Goal: Contribute content: Contribute content

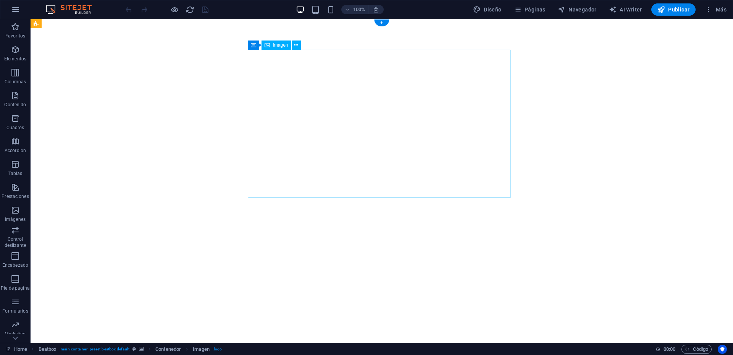
select select "px"
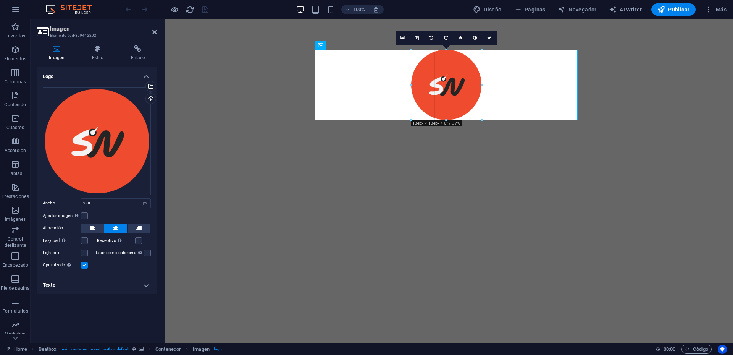
drag, startPoint x: 520, startPoint y: 197, endPoint x: 441, endPoint y: 60, distance: 158.9
type input "184"
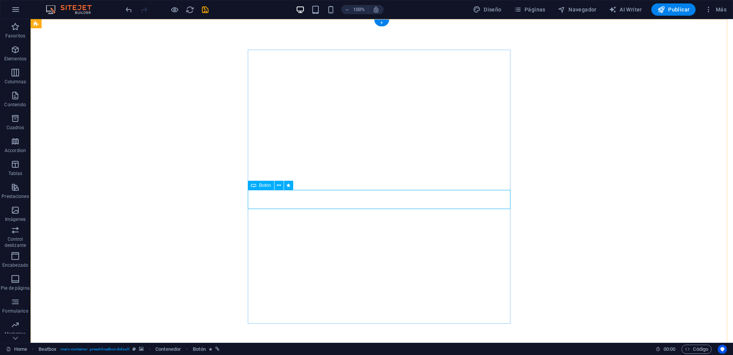
select select "px"
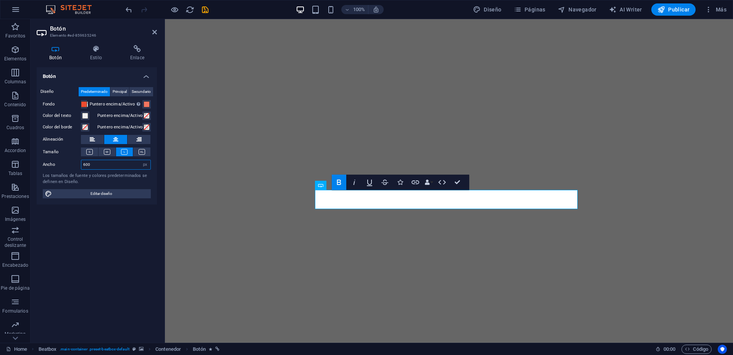
click at [130, 163] on input "600" at bounding box center [115, 164] width 69 height 9
click at [95, 165] on input "600" at bounding box center [115, 164] width 69 height 9
type input "300"
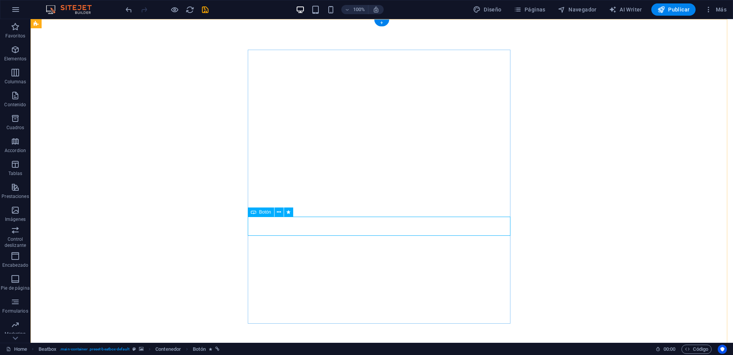
select select "px"
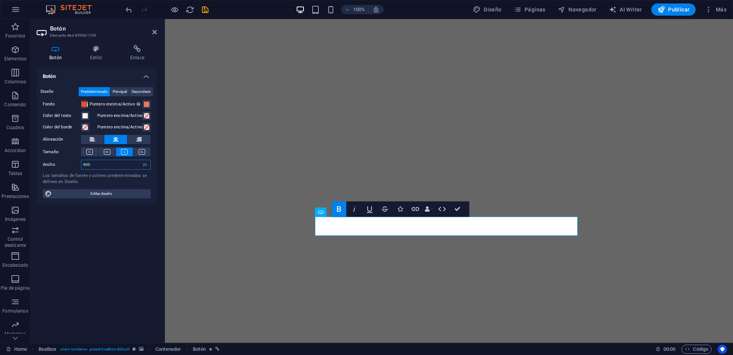
click at [115, 165] on input "600" at bounding box center [115, 164] width 69 height 9
type input "300"
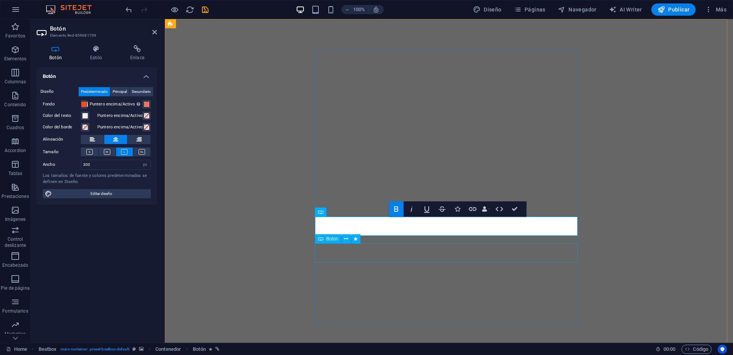
select select "px"
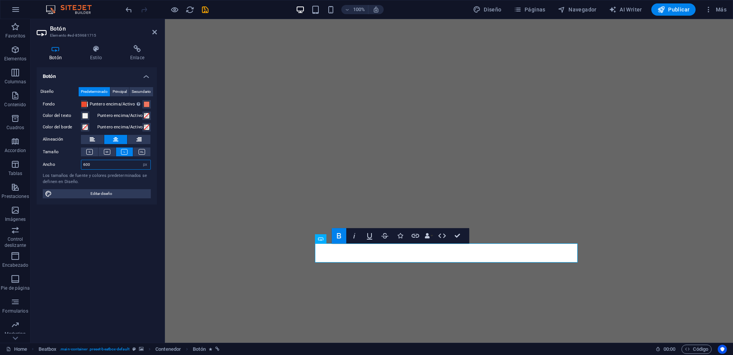
click at [110, 165] on input "600" at bounding box center [115, 164] width 69 height 9
type input "300"
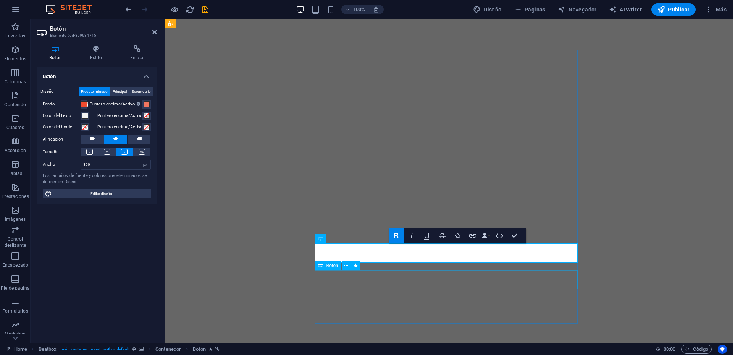
select select "px"
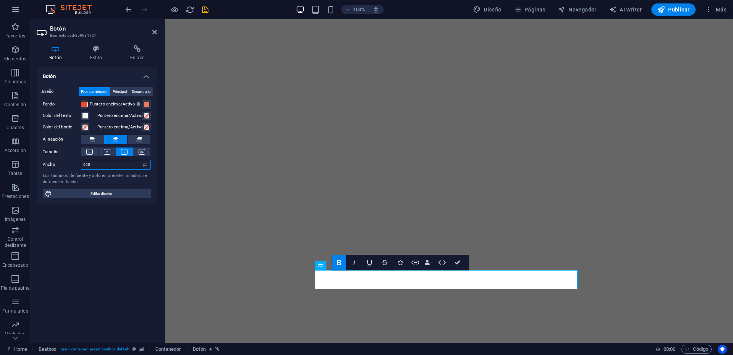
click at [99, 165] on input "600" at bounding box center [115, 164] width 69 height 9
type input "300"
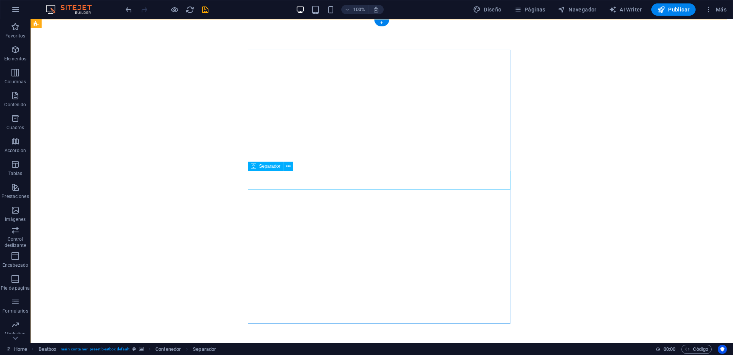
select select "px"
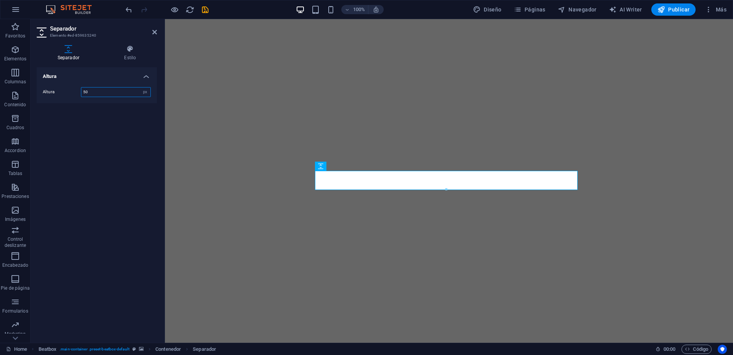
click at [102, 95] on input "50" at bounding box center [115, 91] width 69 height 9
click at [100, 94] on input "50" at bounding box center [115, 91] width 69 height 9
drag, startPoint x: 100, startPoint y: 94, endPoint x: 87, endPoint y: 92, distance: 13.2
click at [87, 92] on input "50" at bounding box center [115, 91] width 69 height 9
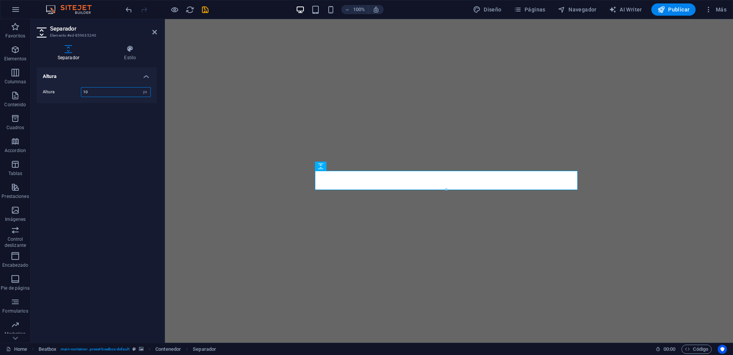
type input "10"
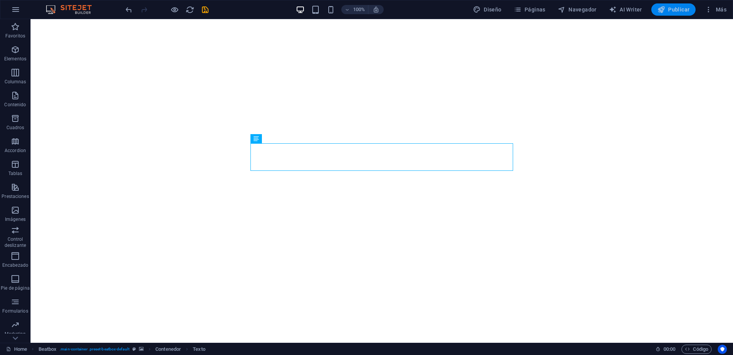
click at [671, 13] on button "Publicar" at bounding box center [674, 9] width 45 height 12
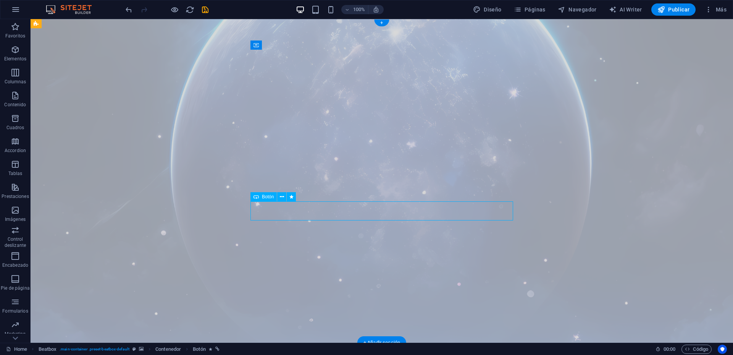
select select "px"
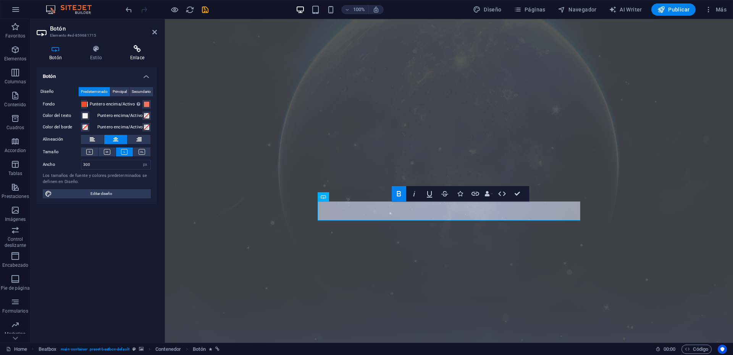
click at [140, 59] on h4 "Enlace" at bounding box center [137, 53] width 39 height 16
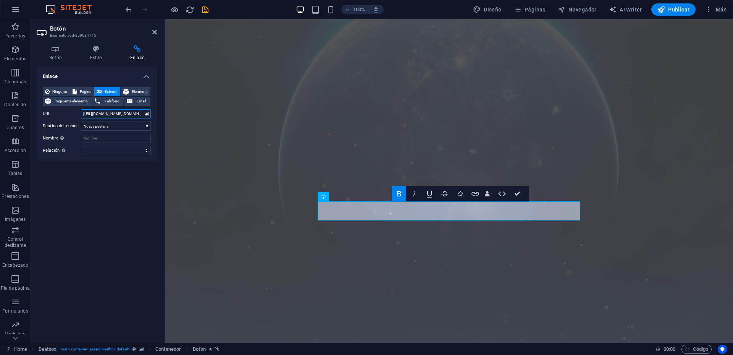
click at [119, 115] on input "[URL][DOMAIN_NAME][DOMAIN_NAME]" at bounding box center [116, 113] width 70 height 9
paste input "api.whatsapp.com/send/?phone=%2B5521920366042&text&type=phone_number&app_absent…"
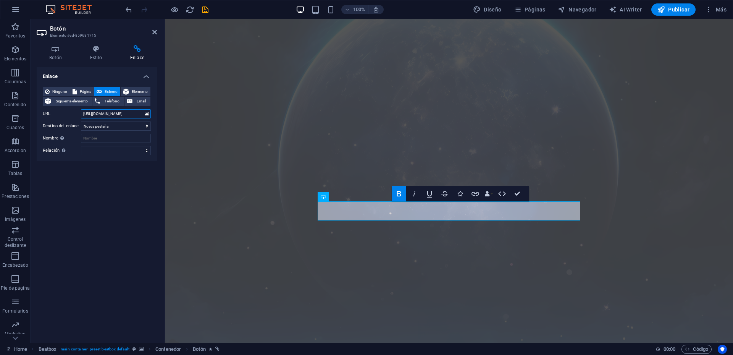
type input "https://api.whatsapp.com/send/?phone=%2B5521920366042&text&type=phone_number&ap…"
click at [100, 234] on div "Enlace Ninguno Página Externo Elemento Siguiente elemento Teléfono Email Página…" at bounding box center [97, 201] width 120 height 269
click at [678, 18] on div "100% Diseño Páginas Navegador AI Writer Publicar Más" at bounding box center [366, 9] width 732 height 18
click at [677, 15] on button "Publicar" at bounding box center [674, 9] width 45 height 12
